Goal: Task Accomplishment & Management: Complete application form

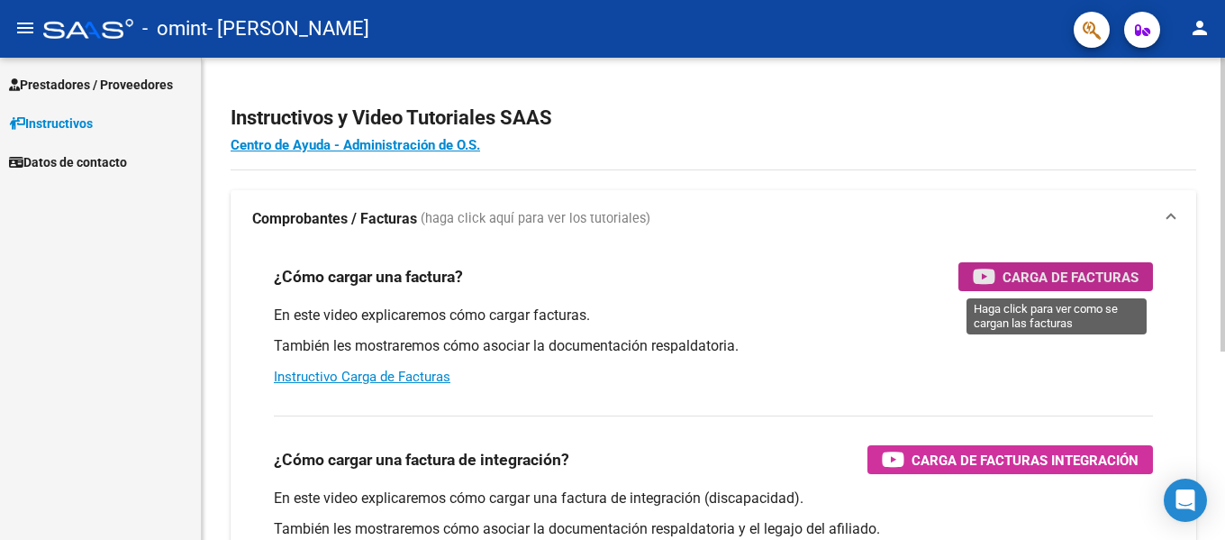
click at [1074, 270] on span "Carga de Facturas" at bounding box center [1071, 277] width 136 height 23
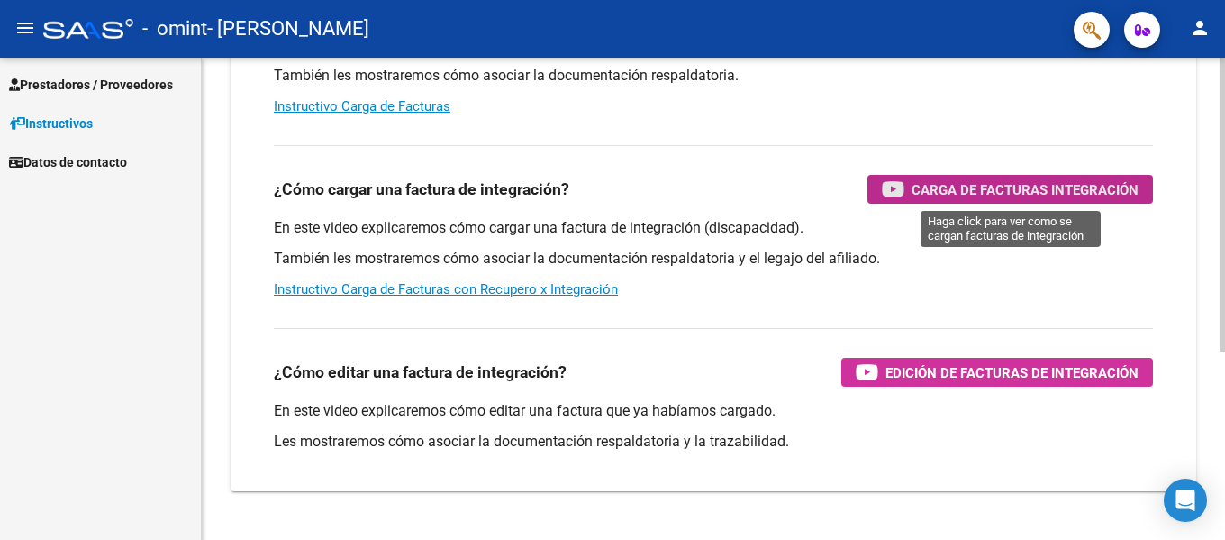
click at [1044, 187] on span "Carga de Facturas Integración" at bounding box center [1025, 189] width 227 height 23
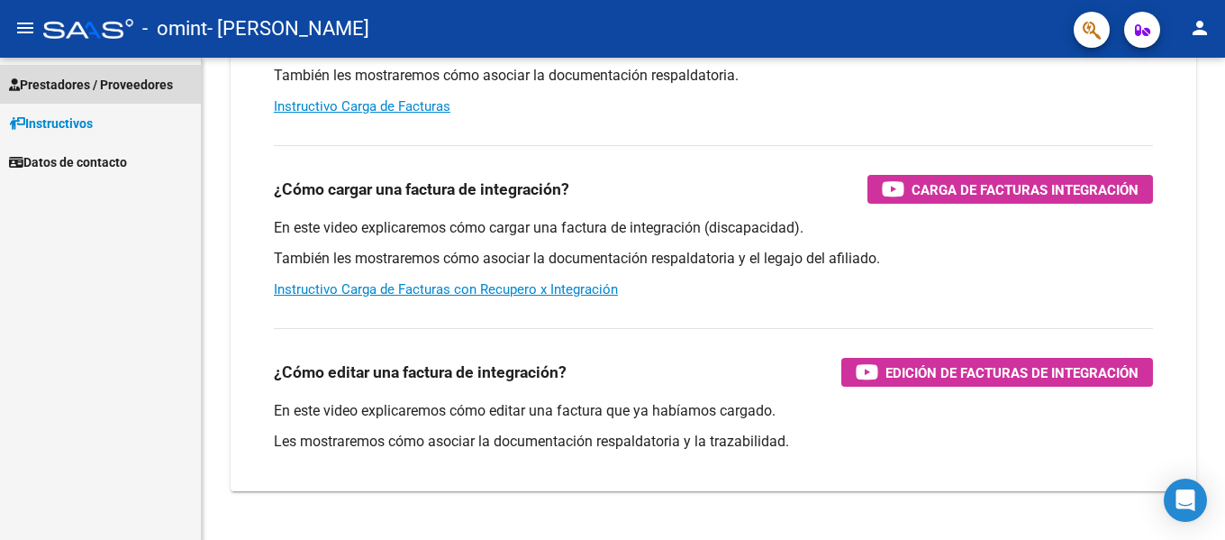
click at [96, 79] on span "Prestadores / Proveedores" at bounding box center [91, 85] width 164 height 20
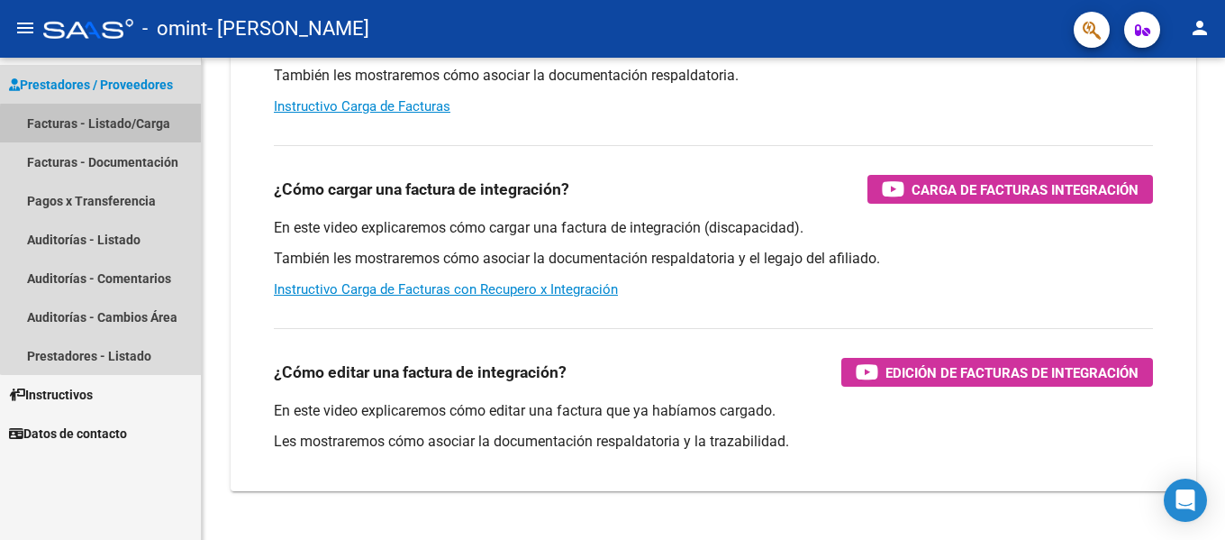
click at [107, 125] on link "Facturas - Listado/Carga" at bounding box center [100, 123] width 201 height 39
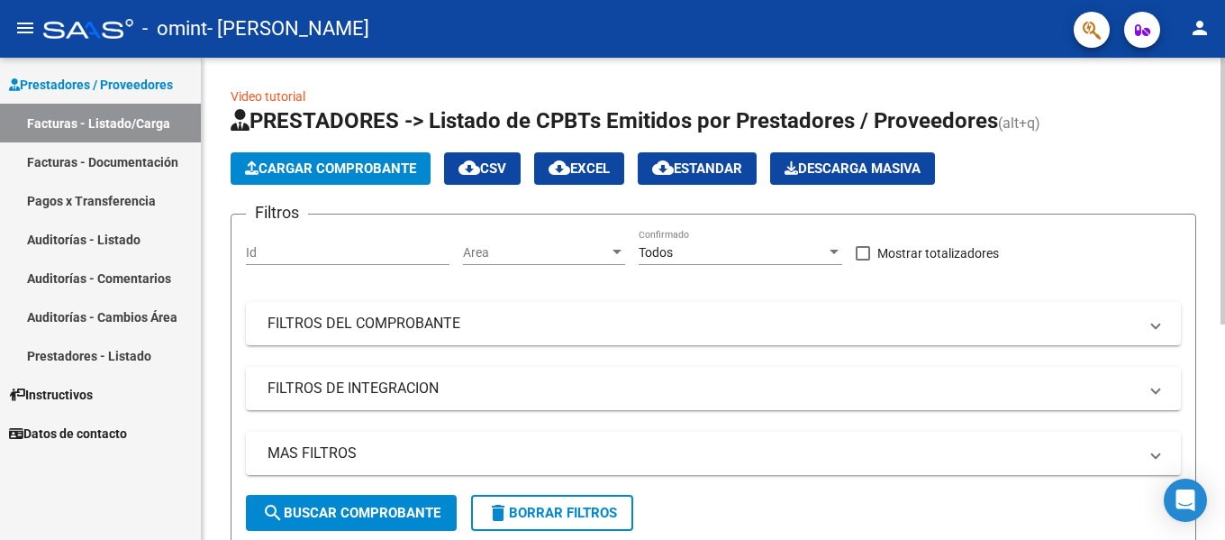
click at [273, 250] on input "Id" at bounding box center [348, 252] width 204 height 15
click at [331, 171] on span "Cargar Comprobante" at bounding box center [330, 168] width 171 height 16
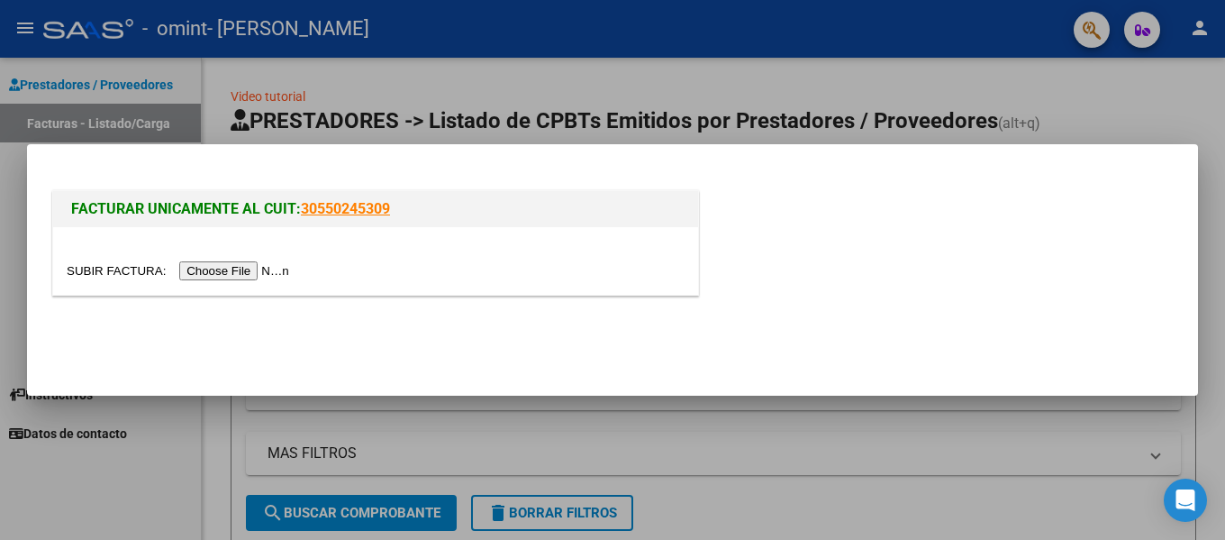
click at [243, 269] on input "file" at bounding box center [181, 270] width 228 height 19
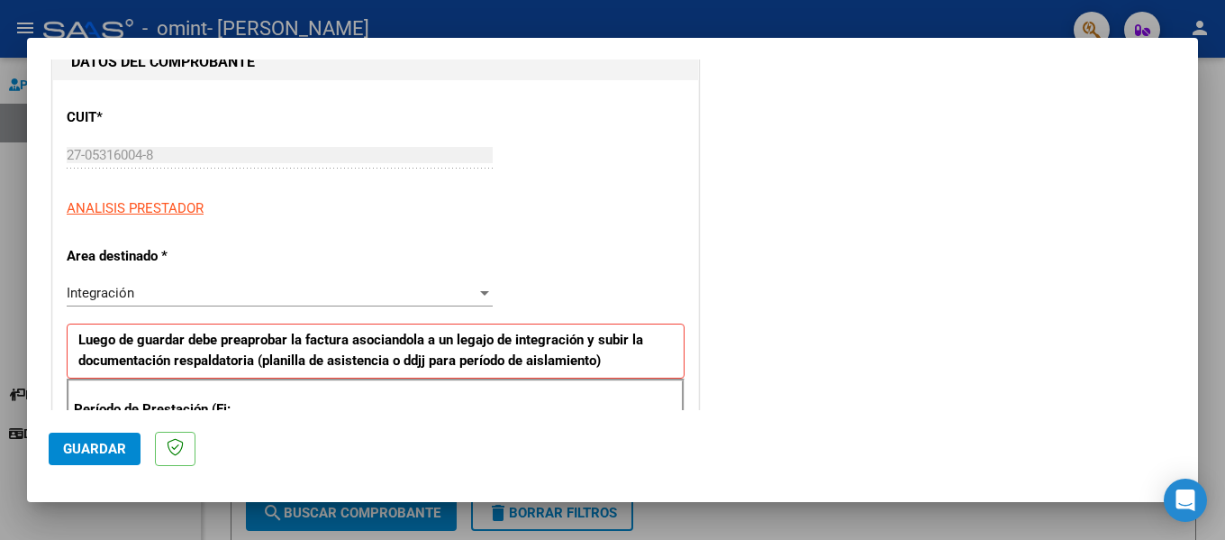
scroll to position [270, 0]
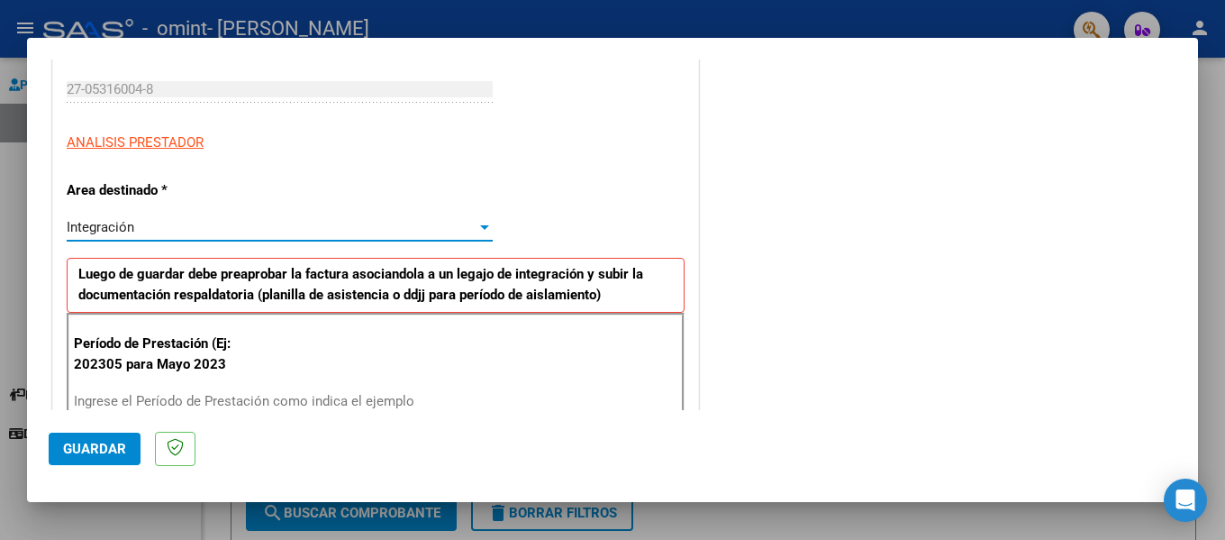
click at [480, 228] on div at bounding box center [484, 227] width 9 height 5
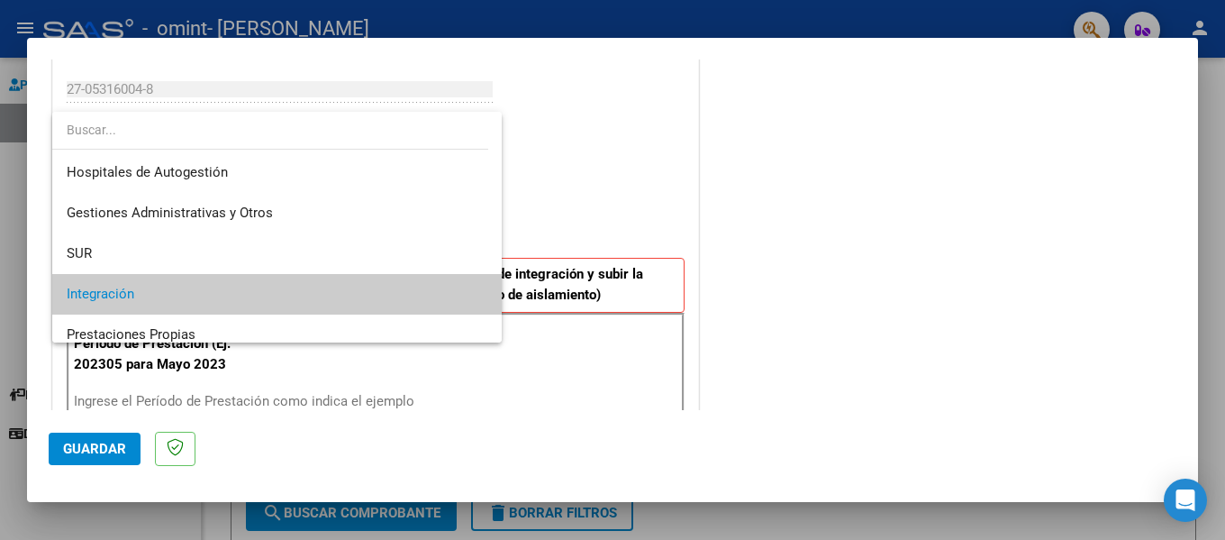
scroll to position [68, 0]
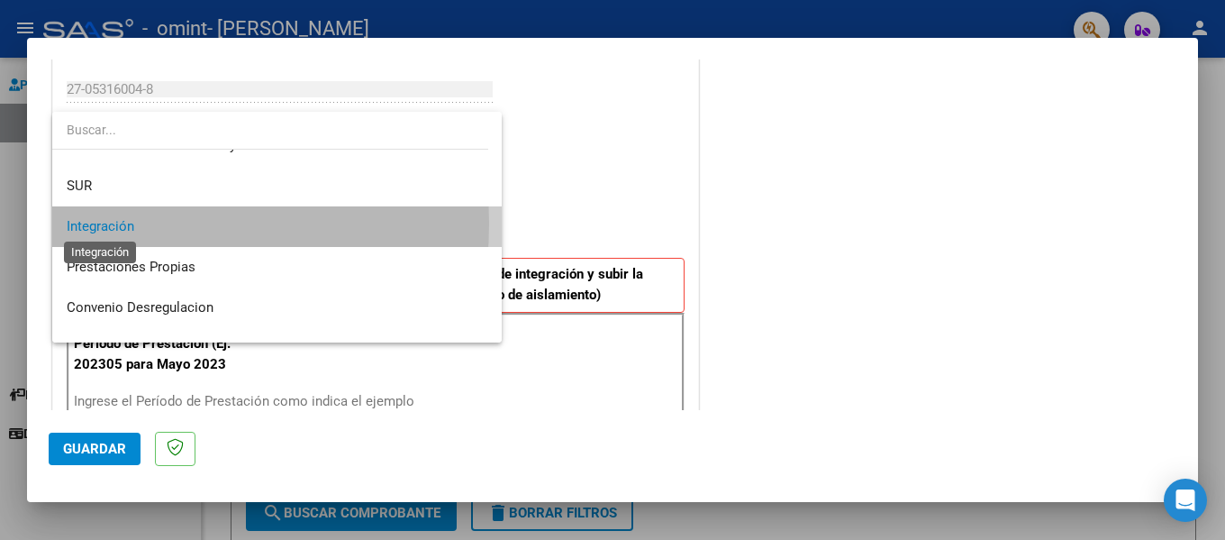
click at [99, 223] on span "Integración" at bounding box center [101, 226] width 68 height 16
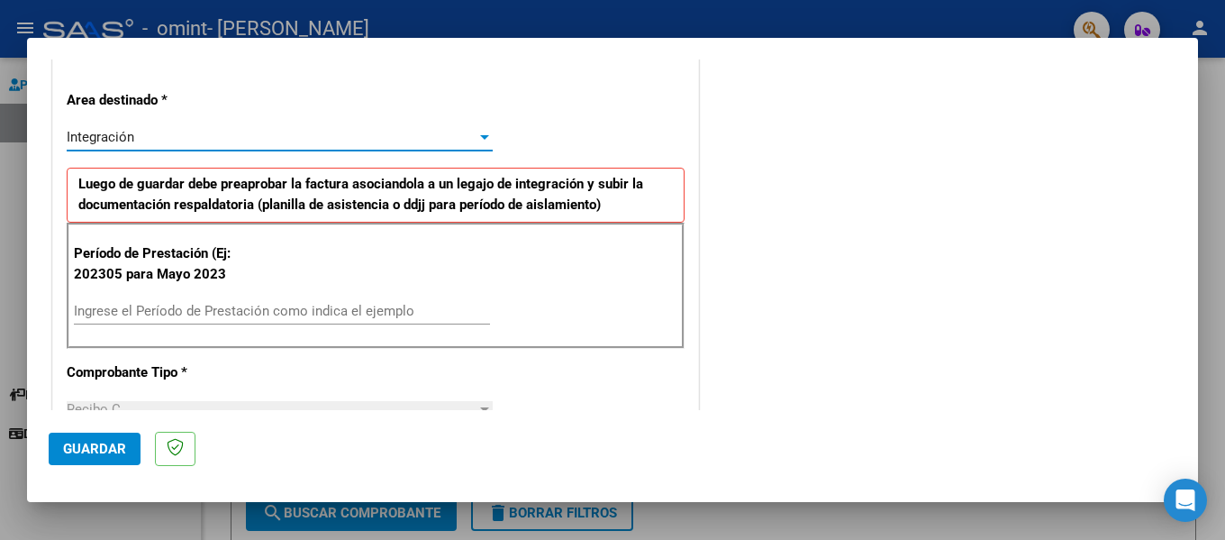
scroll to position [451, 0]
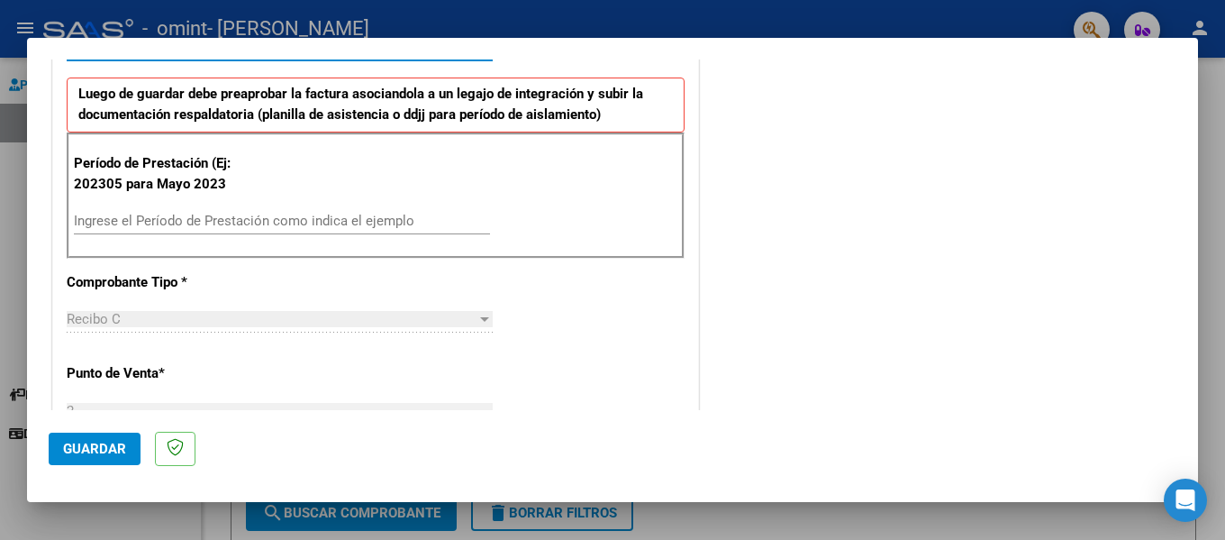
click at [86, 214] on input "Ingrese el Período de Prestación como indica el ejemplo" at bounding box center [282, 221] width 416 height 16
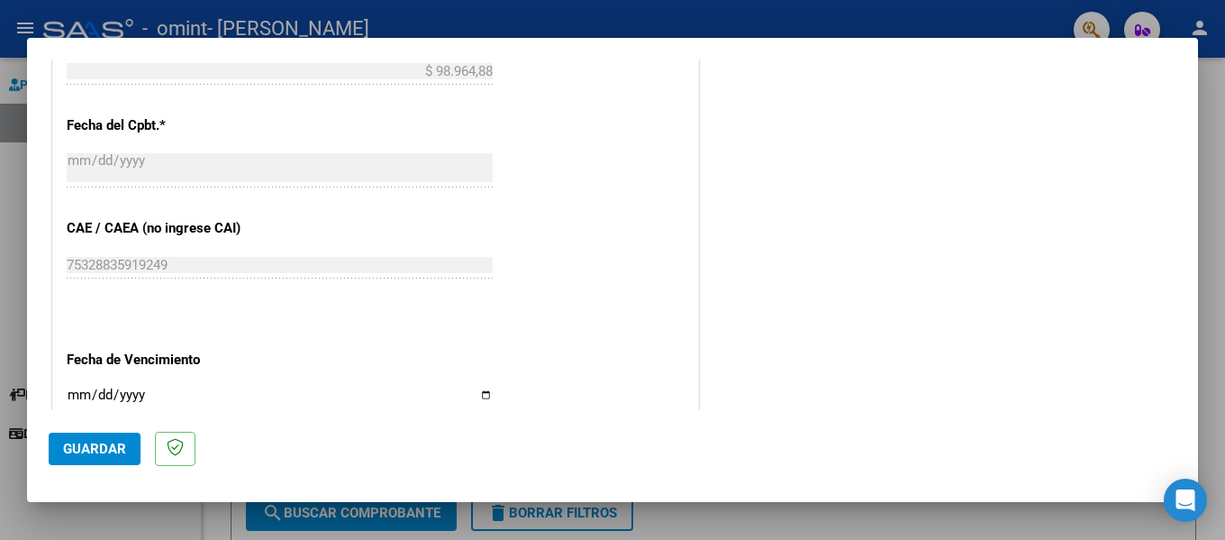
scroll to position [1081, 0]
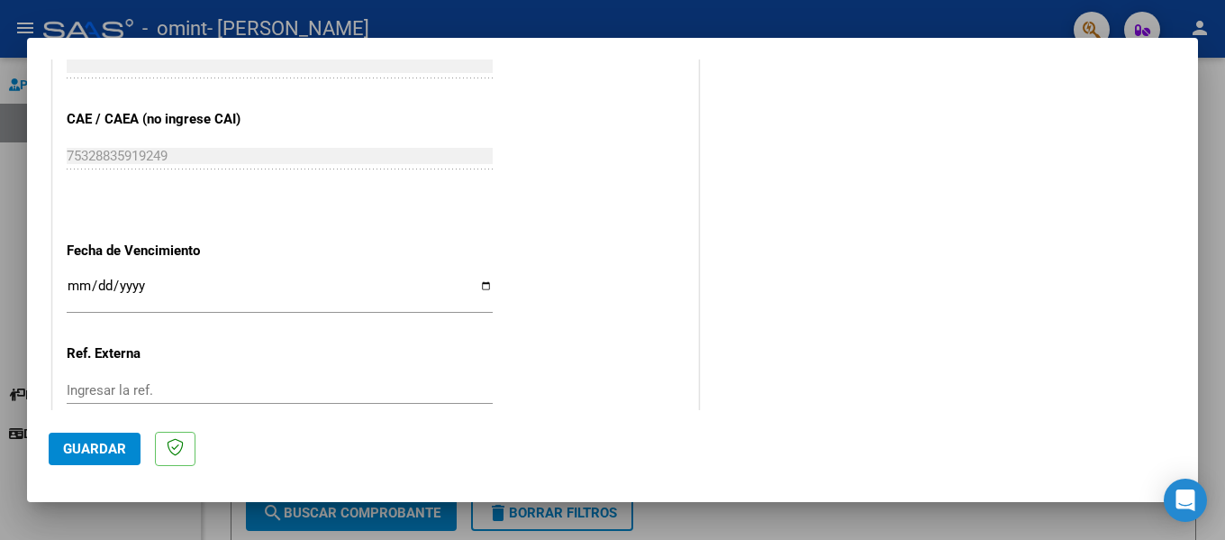
type input "202507"
click at [71, 283] on input "Ingresar la fecha" at bounding box center [280, 292] width 426 height 29
click at [478, 283] on input "Ingresar la fecha" at bounding box center [280, 292] width 426 height 29
type input "2025-08-21"
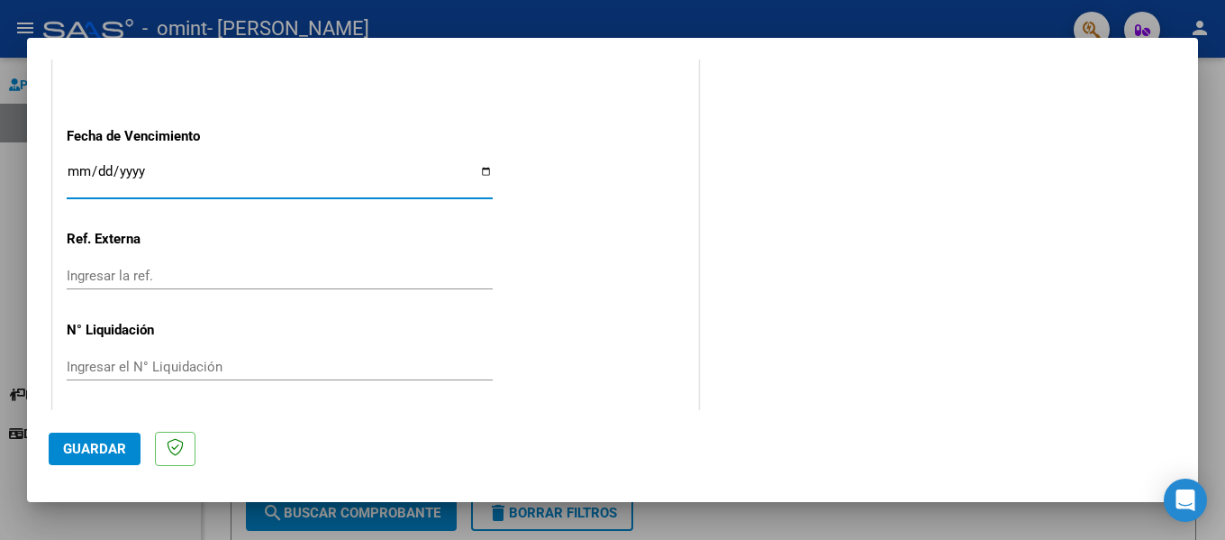
scroll to position [1201, 0]
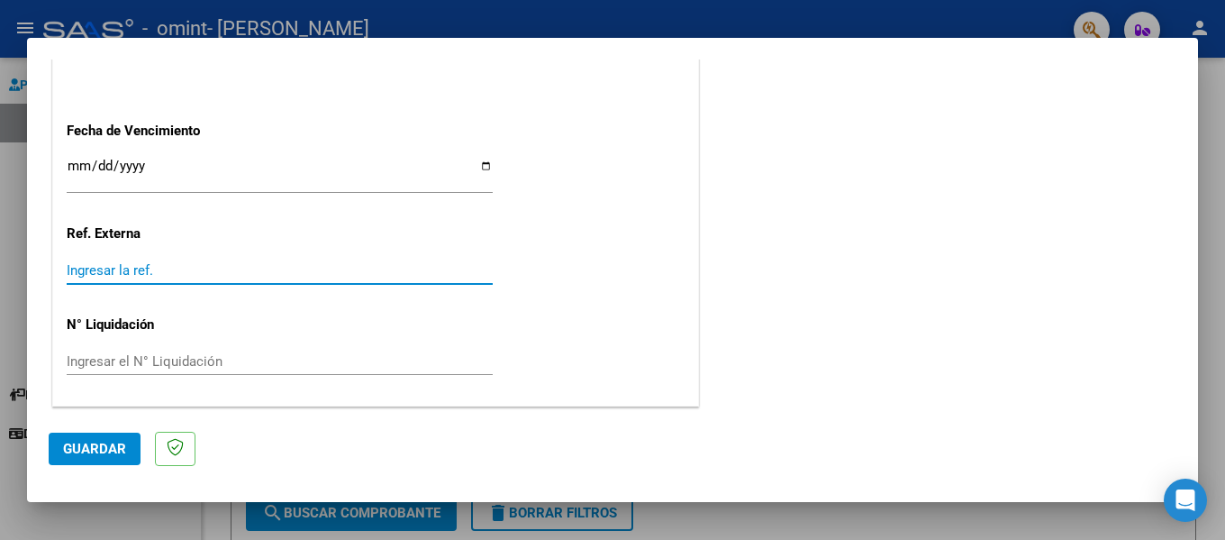
click at [125, 269] on input "Ingresar la ref." at bounding box center [280, 270] width 426 height 16
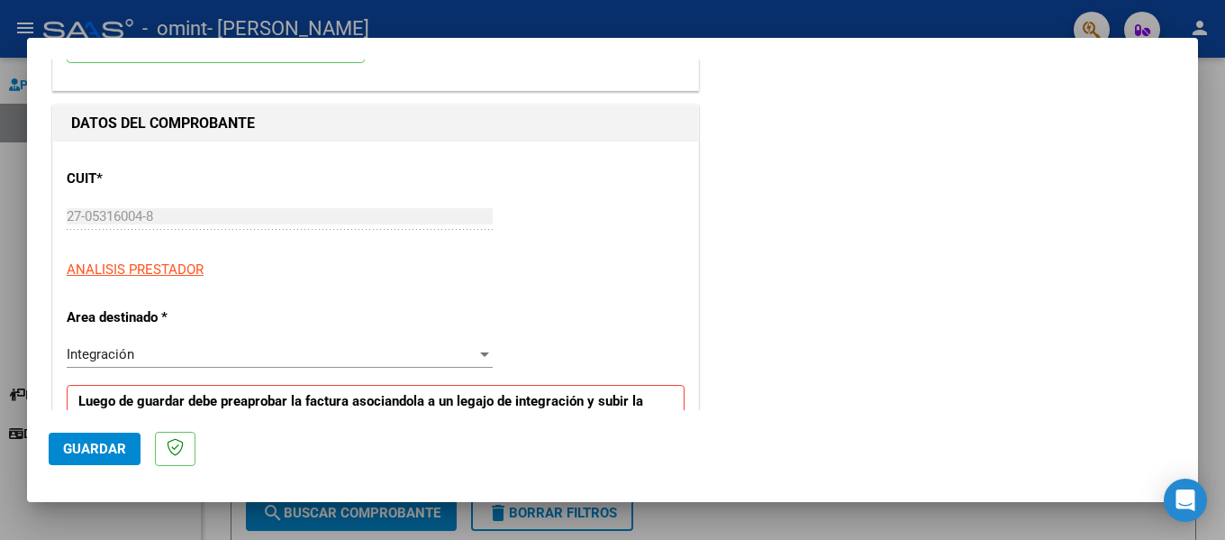
scroll to position [0, 0]
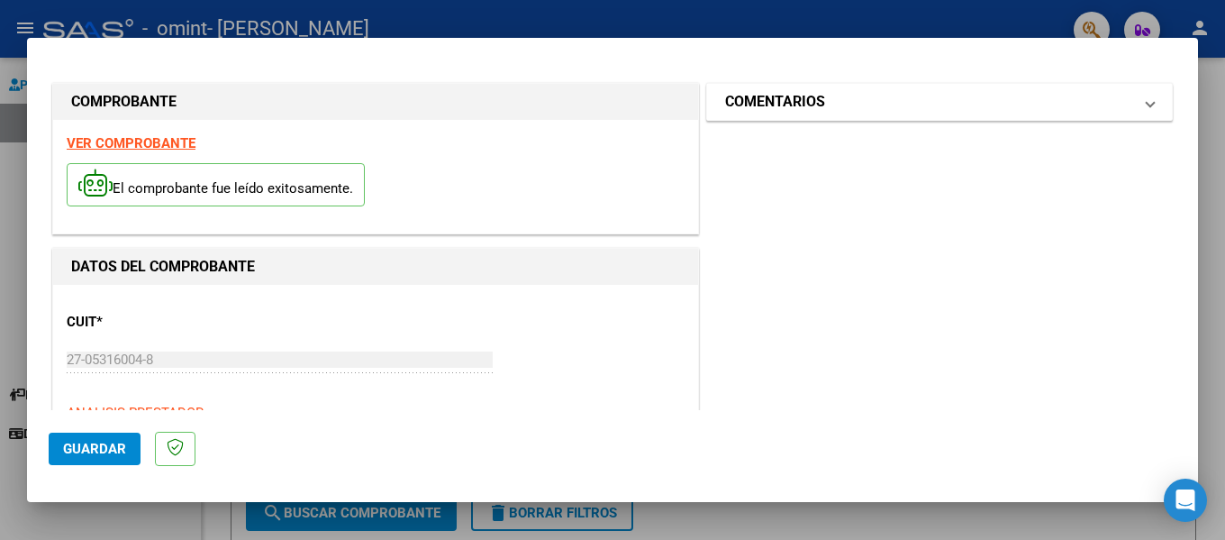
click at [1147, 106] on span at bounding box center [1150, 102] width 7 height 22
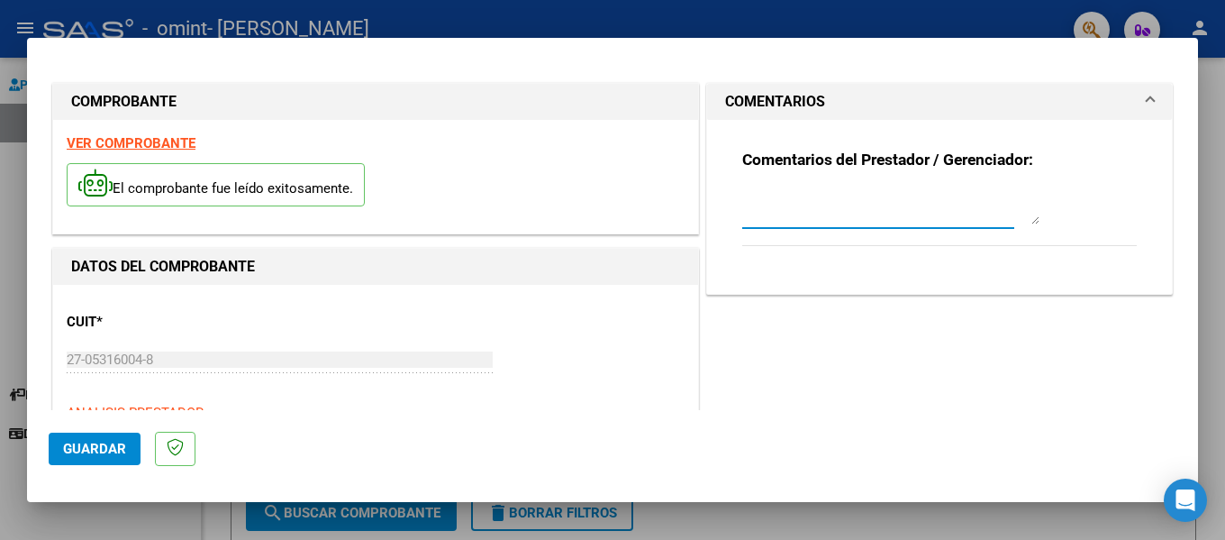
click at [768, 215] on textarea at bounding box center [890, 206] width 297 height 36
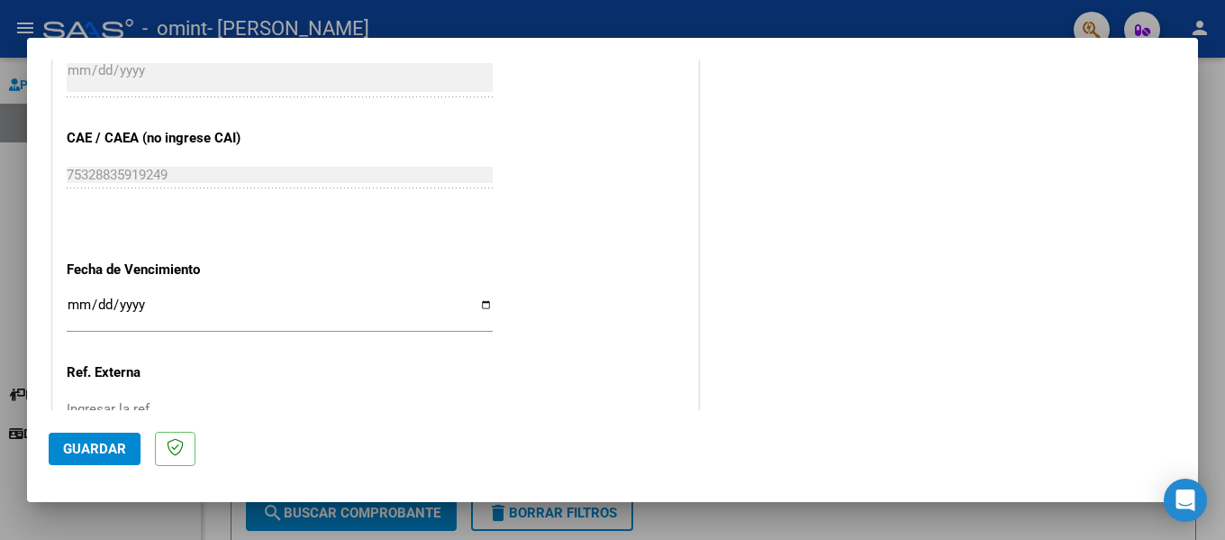
scroll to position [1201, 0]
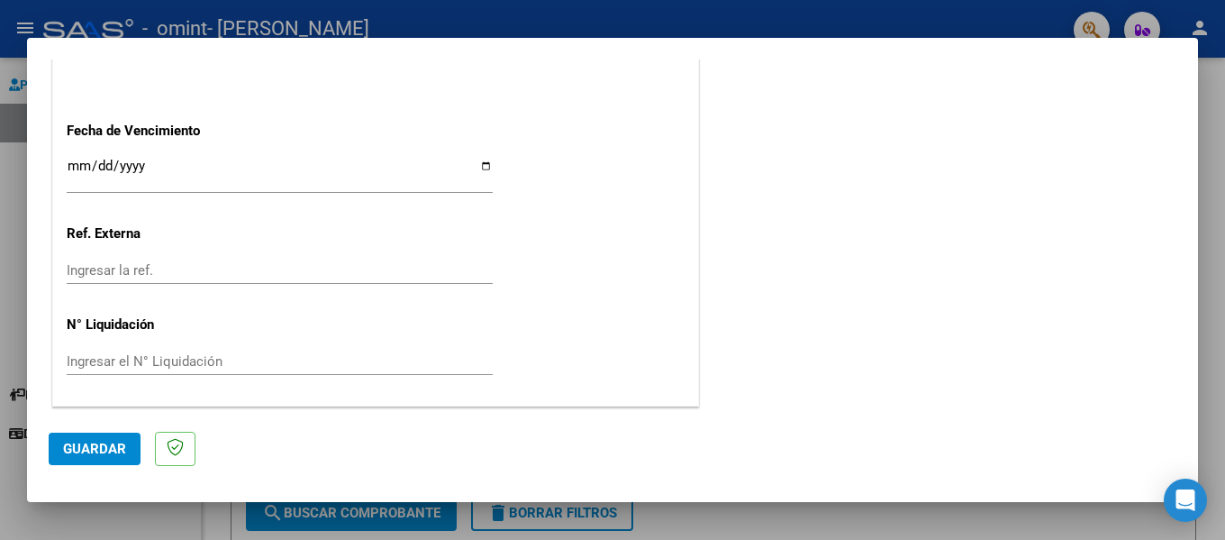
type textarea "Factura Ps.Julio 2025"
click at [83, 454] on span "Guardar" at bounding box center [94, 449] width 63 height 16
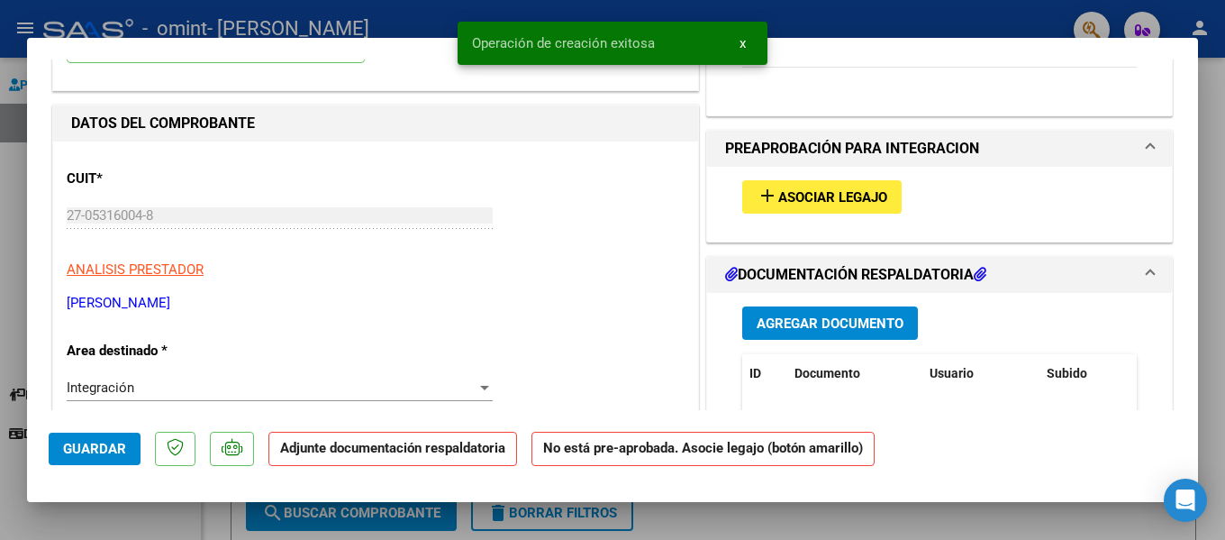
scroll to position [180, 0]
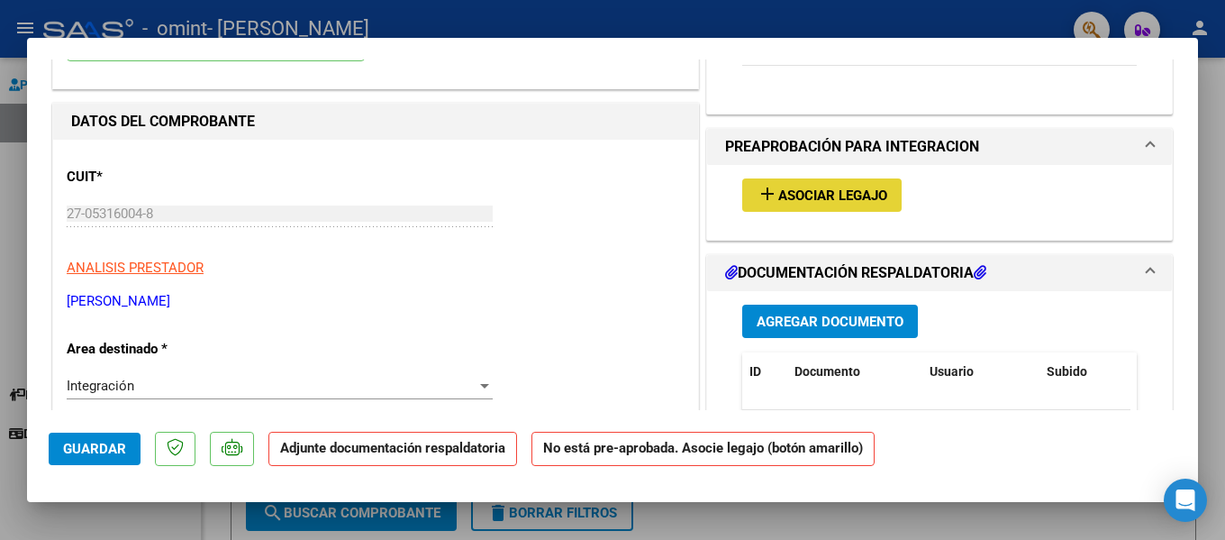
click at [758, 190] on mat-icon "add" at bounding box center [768, 194] width 22 height 22
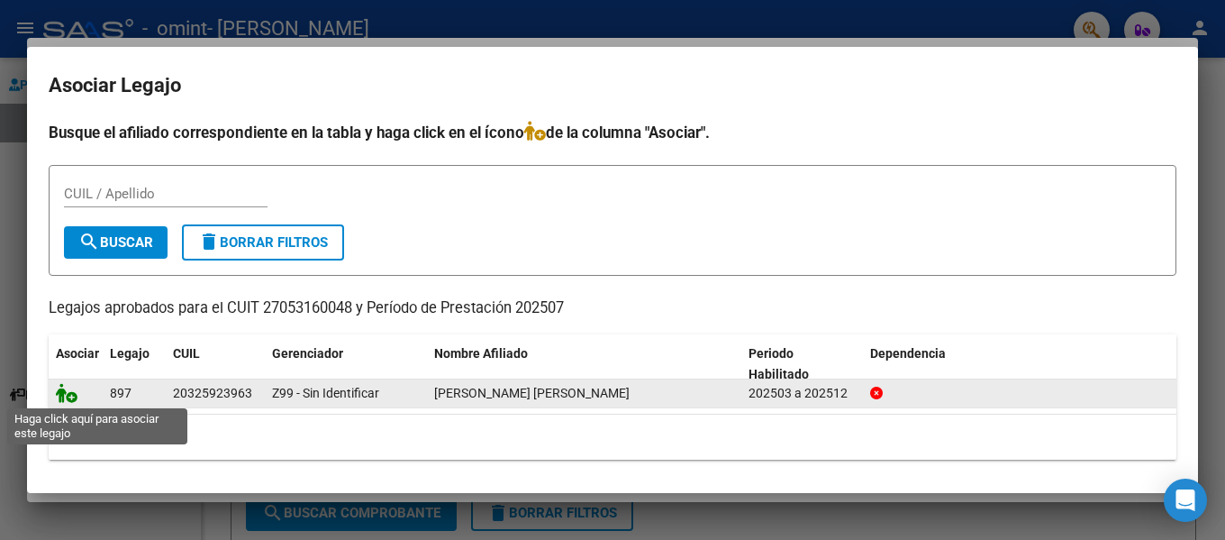
click at [66, 397] on icon at bounding box center [67, 393] width 22 height 20
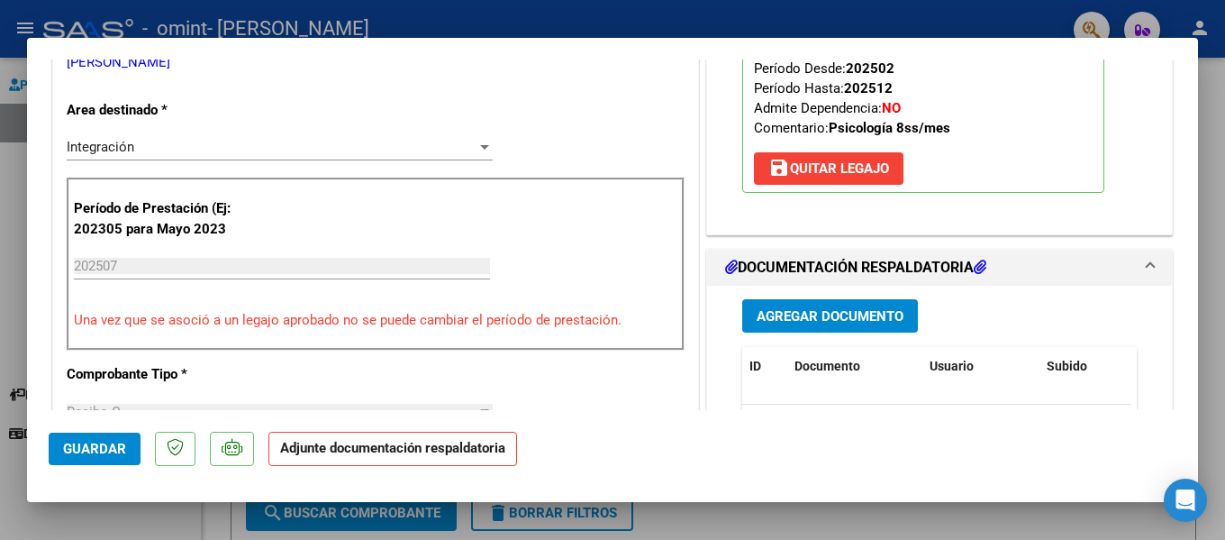
scroll to position [451, 0]
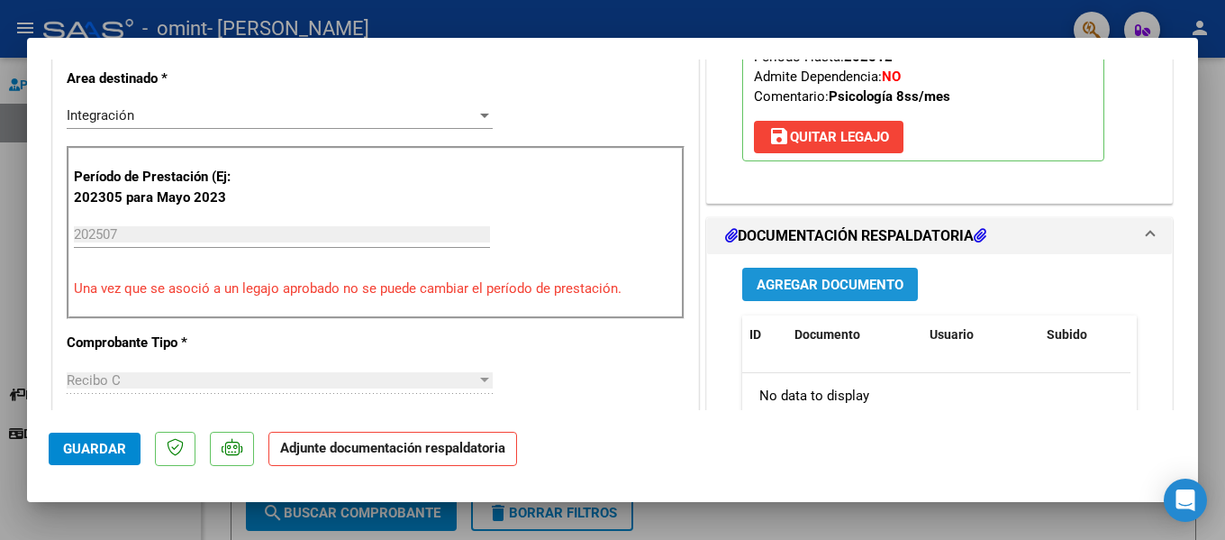
click at [852, 281] on span "Agregar Documento" at bounding box center [830, 285] width 147 height 16
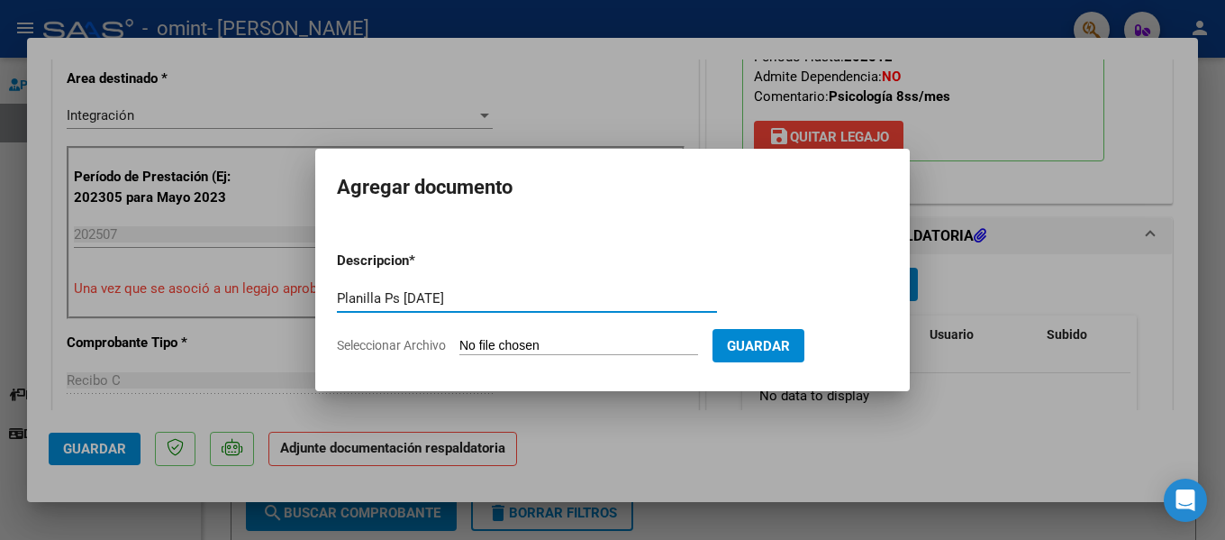
type input "Planilla Ps Julio 2025"
click at [587, 356] on form "Descripcion * Planilla Ps Julio 2025 Escriba aquí una descripcion Seleccionar A…" at bounding box center [612, 303] width 551 height 132
click at [582, 345] on input "Seleccionar Archivo" at bounding box center [579, 346] width 239 height 17
type input "C:\fakepath\P.A. Bulit Goñi - Pisco - Jul-25.pdf"
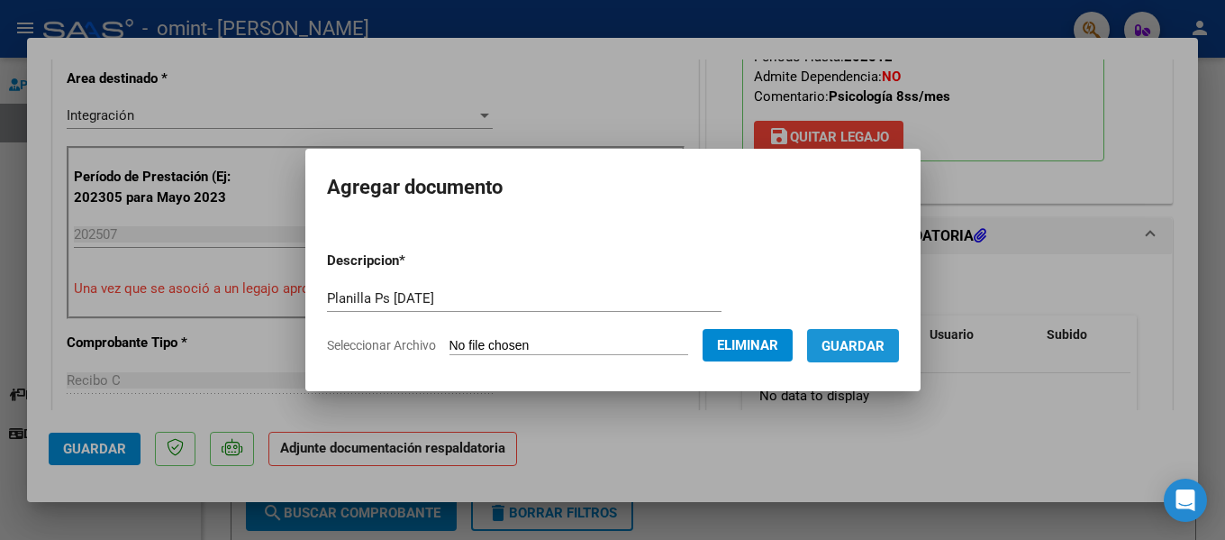
click at [881, 338] on span "Guardar" at bounding box center [853, 346] width 63 height 16
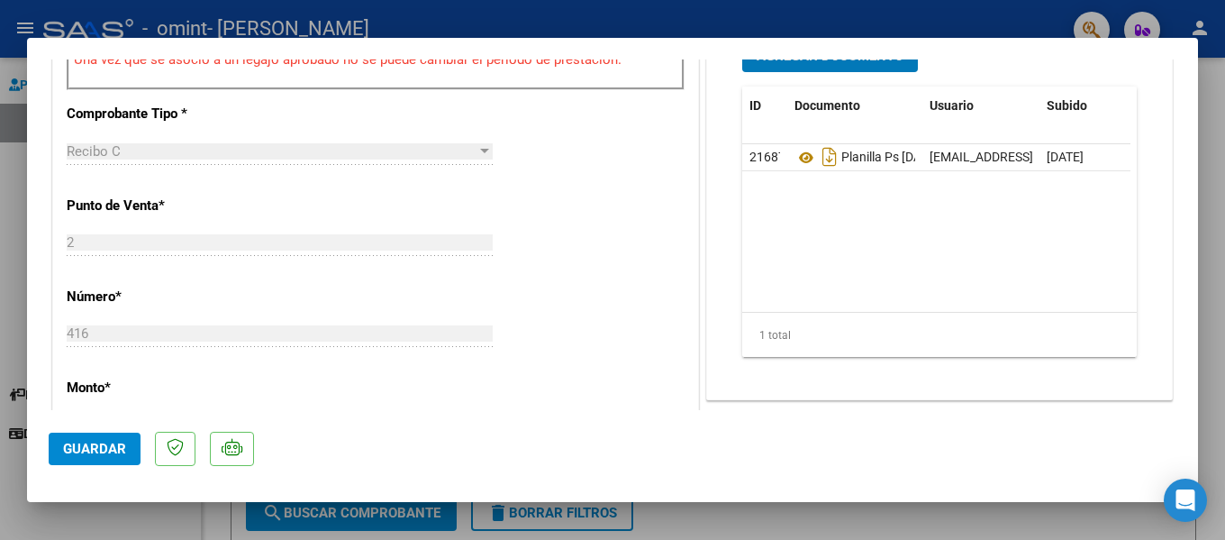
scroll to position [991, 0]
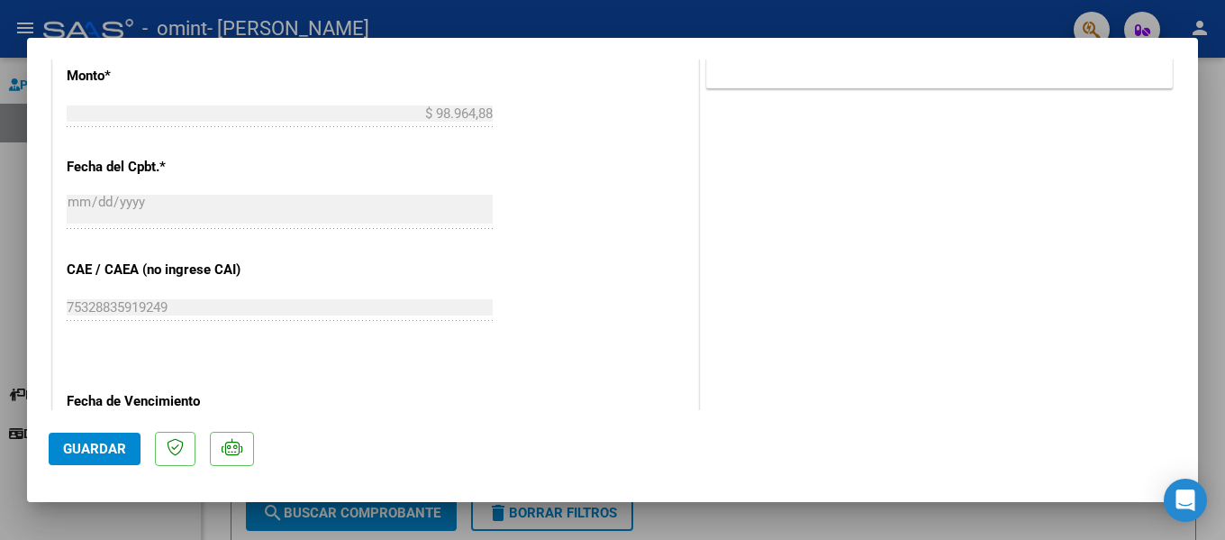
click at [97, 448] on span "Guardar" at bounding box center [94, 449] width 63 height 16
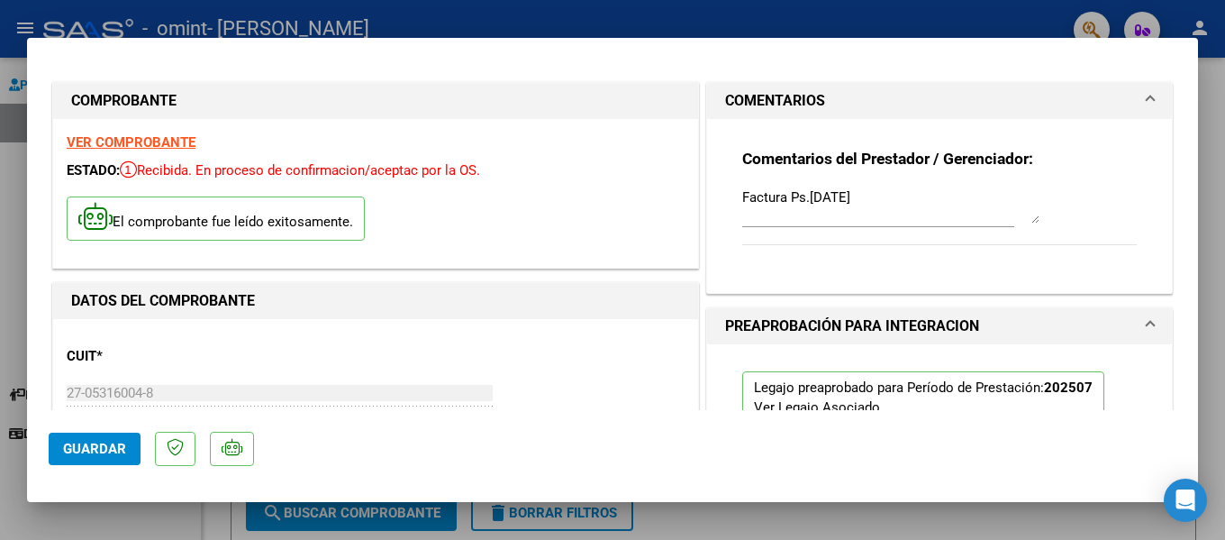
scroll to position [0, 0]
click at [603, 20] on div at bounding box center [612, 270] width 1225 height 540
type input "$ 0,00"
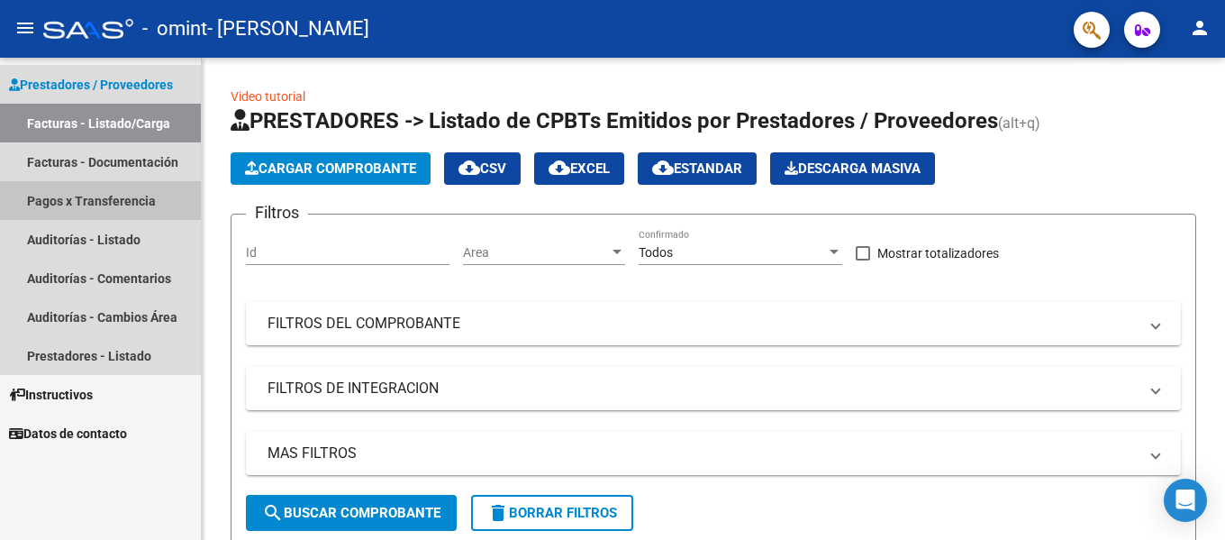
click at [94, 186] on link "Pagos x Transferencia" at bounding box center [100, 200] width 201 height 39
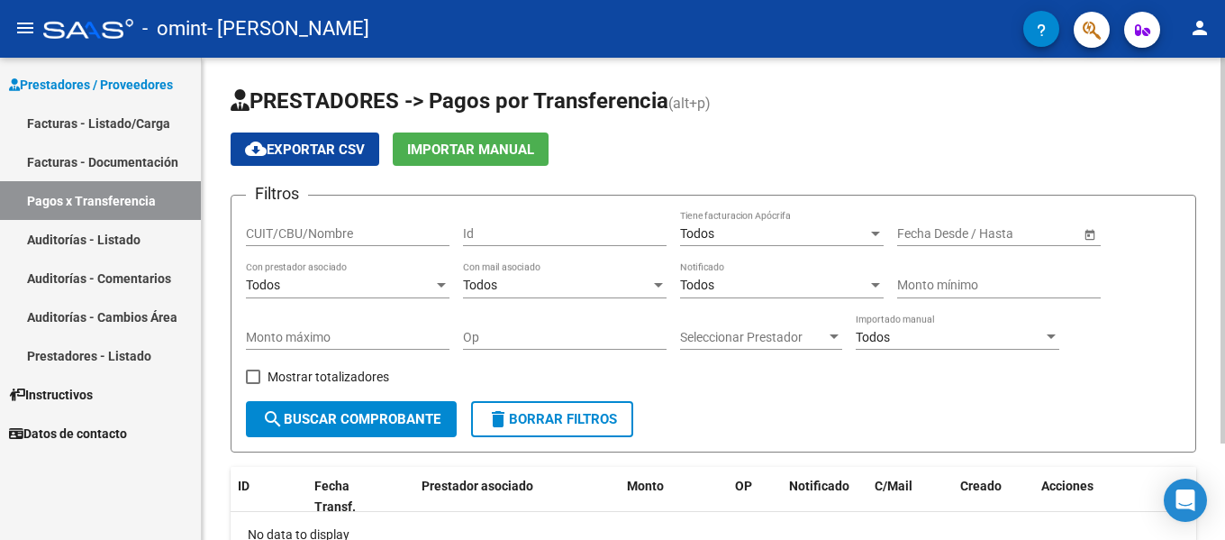
click at [250, 226] on input "CUIT/CBU/Nombre" at bounding box center [348, 233] width 204 height 15
type input "27053160048"
click at [340, 429] on button "search Buscar Comprobante" at bounding box center [351, 419] width 211 height 36
click at [124, 167] on link "Facturas - Documentación" at bounding box center [100, 161] width 201 height 39
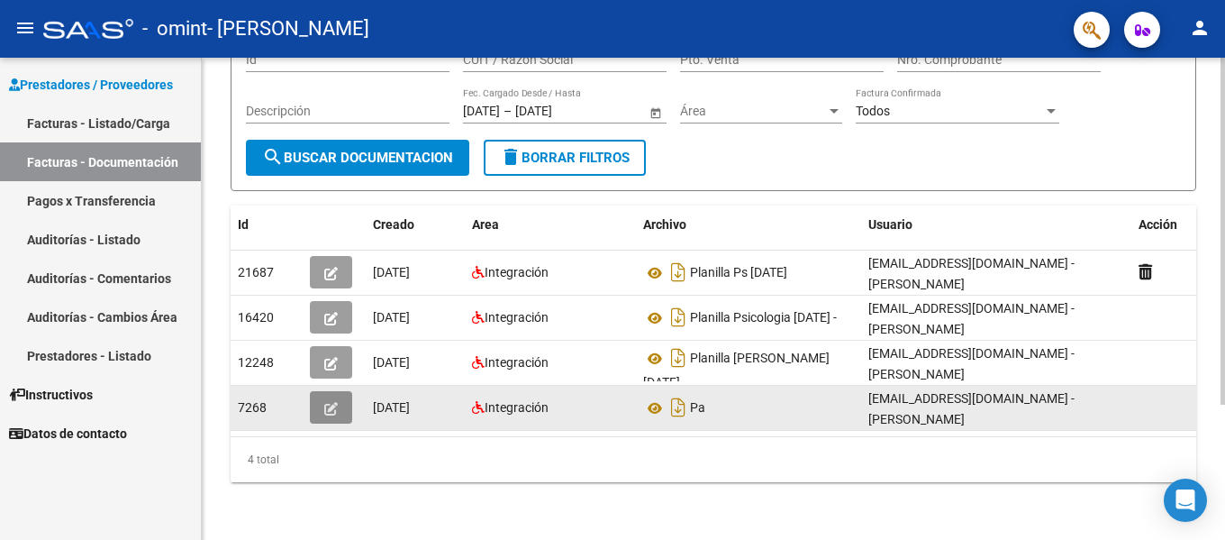
click at [320, 401] on button "button" at bounding box center [331, 407] width 42 height 32
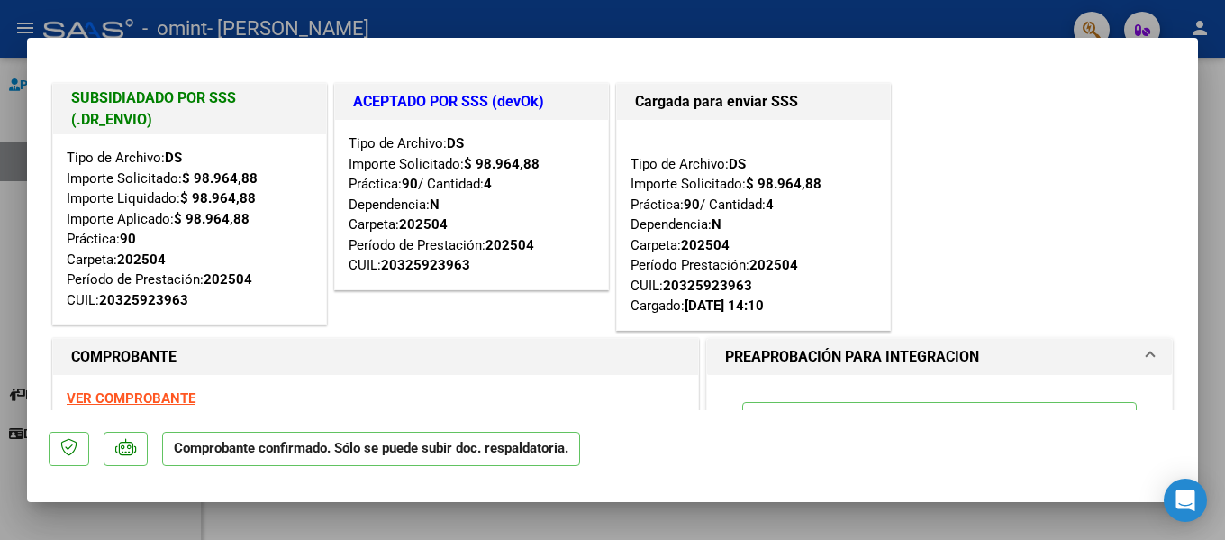
click at [593, 16] on div at bounding box center [612, 270] width 1225 height 540
type input "$ 0,00"
